Goal: Task Accomplishment & Management: Use online tool/utility

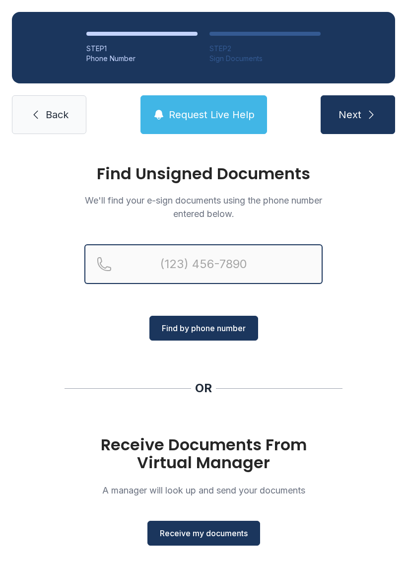
click at [228, 266] on input "Reservation phone number" at bounding box center [203, 264] width 238 height 40
type input "(808)"
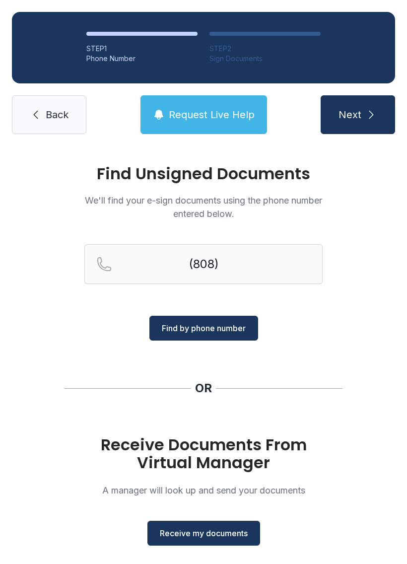
click at [57, 107] on link "Back" at bounding box center [49, 114] width 74 height 39
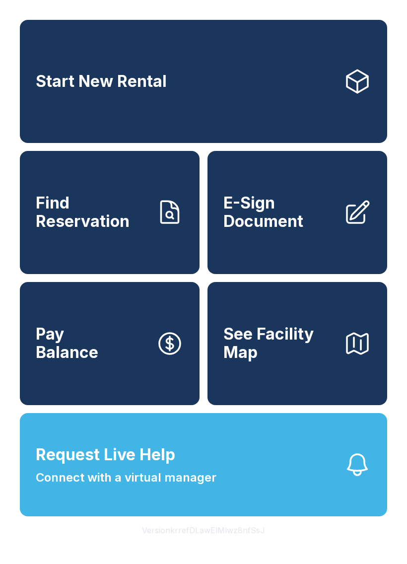
click at [211, 544] on button "Version krrefDLawElMlwz8nfSsJ" at bounding box center [203, 530] width 139 height 28
click at [320, 9] on div "Start New Rental Find Reservation E-Sign Document Pay Balance See Facility Map …" at bounding box center [203, 282] width 407 height 564
click at [330, 15] on div "Start New Rental Find Reservation E-Sign Document Pay Balance See Facility Map …" at bounding box center [203, 282] width 407 height 564
click at [323, 242] on link "E-Sign Document" at bounding box center [298, 212] width 180 height 123
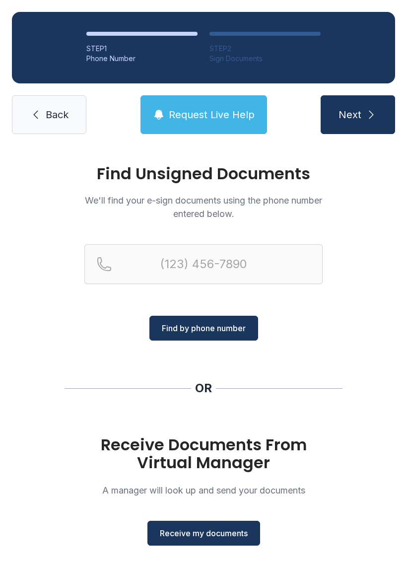
click at [222, 540] on button "Receive my documents" at bounding box center [203, 533] width 113 height 25
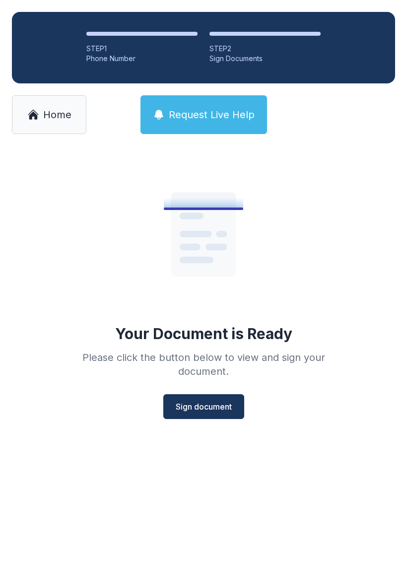
click at [217, 411] on span "Sign document" at bounding box center [204, 407] width 56 height 12
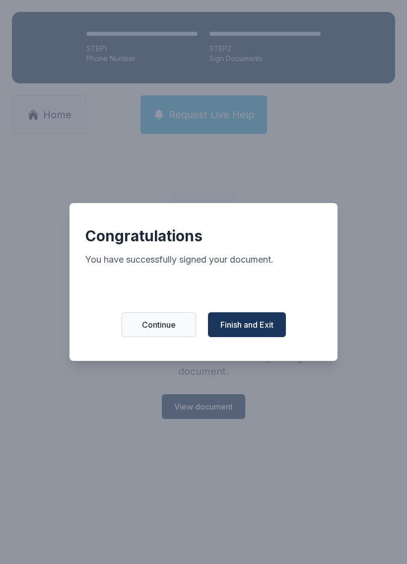
click at [262, 336] on button "Finish and Exit" at bounding box center [247, 324] width 78 height 25
